Goal: Find specific page/section: Find specific page/section

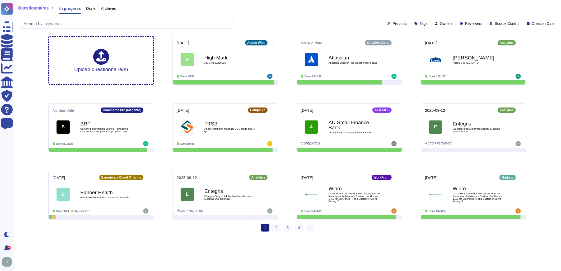
click at [426, 6] on div "Questionnaires In progress Done Archived" at bounding box center [287, 9] width 539 height 11
click at [465, 23] on span "Reviewers" at bounding box center [473, 24] width 17 height 4
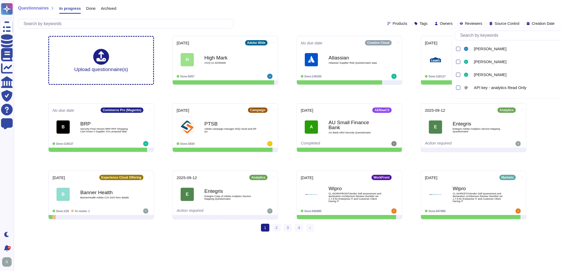
click at [440, 25] on span "Owners" at bounding box center [446, 24] width 13 height 4
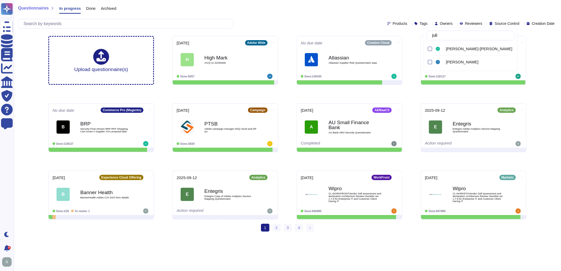
type input "[PERSON_NAME]"
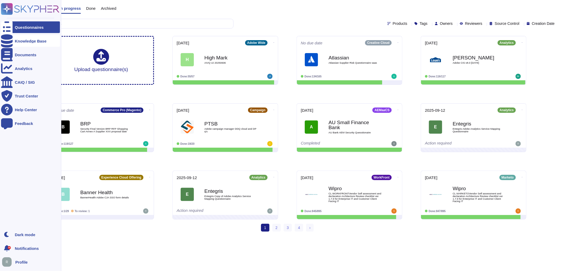
click at [23, 41] on div "Knowledge Base" at bounding box center [31, 41] width 32 height 4
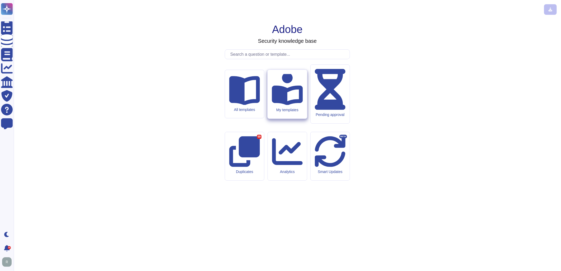
click at [296, 112] on div "My templates" at bounding box center [287, 109] width 31 height 4
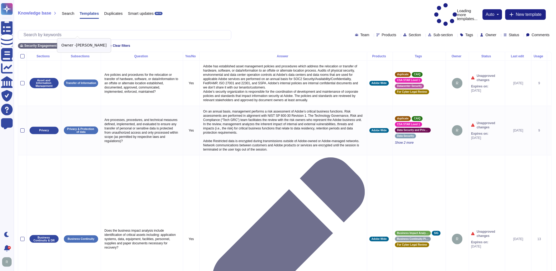
click at [99, 44] on icon at bounding box center [100, 45] width 3 height 3
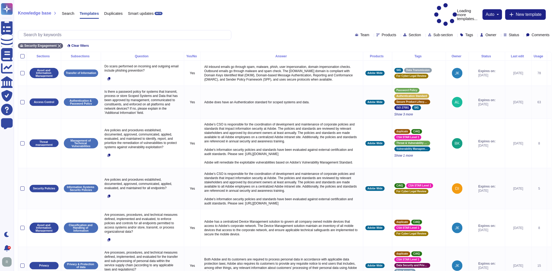
click at [489, 33] on div "Owner" at bounding box center [489, 35] width 18 height 4
type input "[PERSON_NAME]"
click at [488, 46] on span "[PERSON_NAME]" at bounding box center [502, 47] width 32 height 5
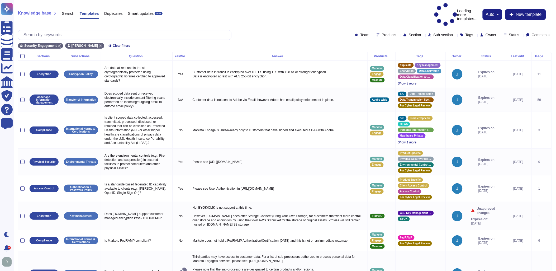
click at [522, 35] on icon at bounding box center [522, 35] width 0 height 0
click at [534, 49] on span "Expire soon" at bounding box center [523, 48] width 21 height 5
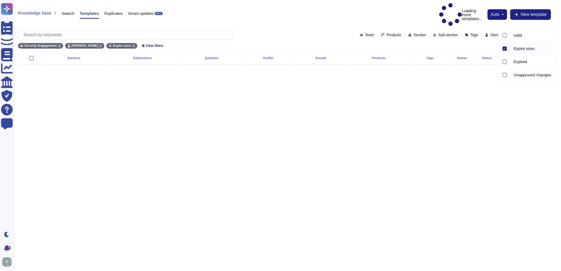
click at [534, 49] on span "Expire soon" at bounding box center [523, 48] width 21 height 5
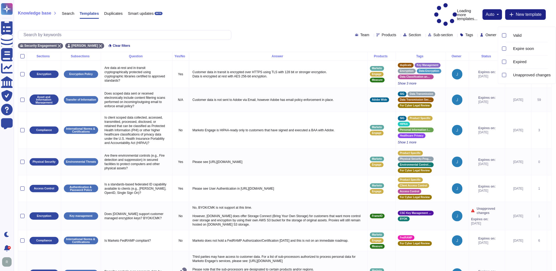
click at [308, 12] on div "Knowledge base Search Templates Duplicates Smart updates BETA Loading more temp…" at bounding box center [285, 14] width 534 height 23
click at [493, 56] on icon at bounding box center [493, 56] width 0 height 0
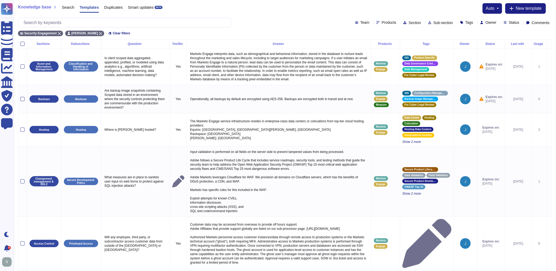
click at [272, 25] on div "Team Products Section Sub-section Tags Owner Status Comments" at bounding box center [285, 23] width 534 height 10
